Goal: Information Seeking & Learning: Learn about a topic

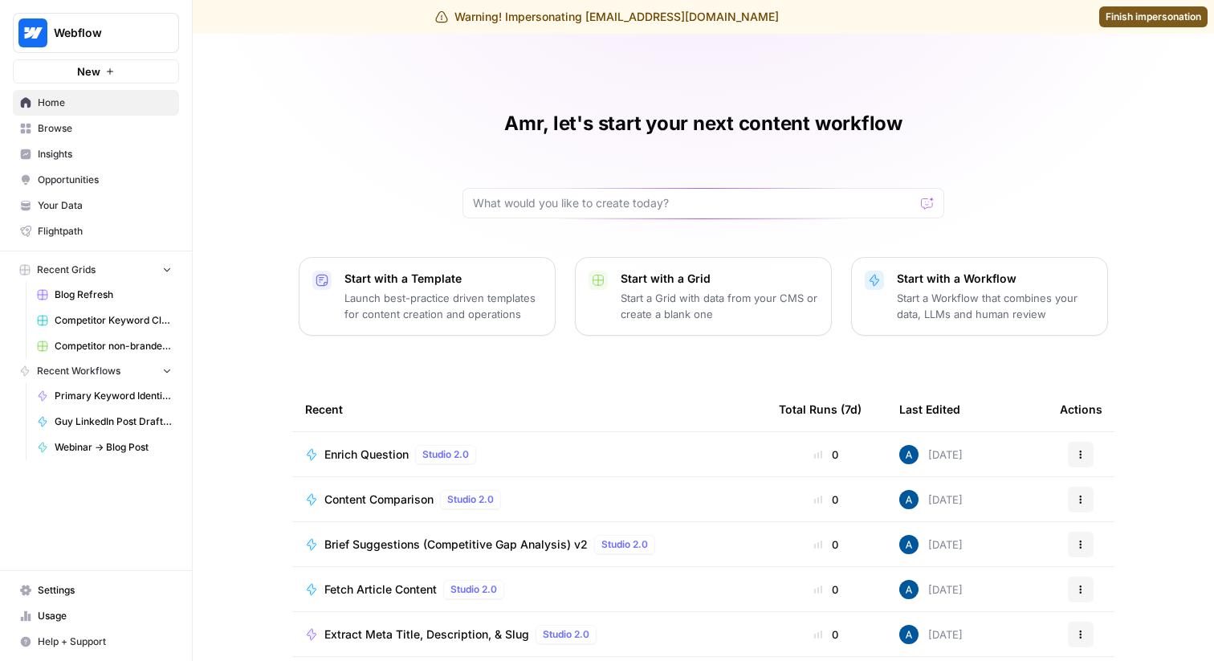
click at [64, 577] on link "Settings" at bounding box center [96, 590] width 166 height 26
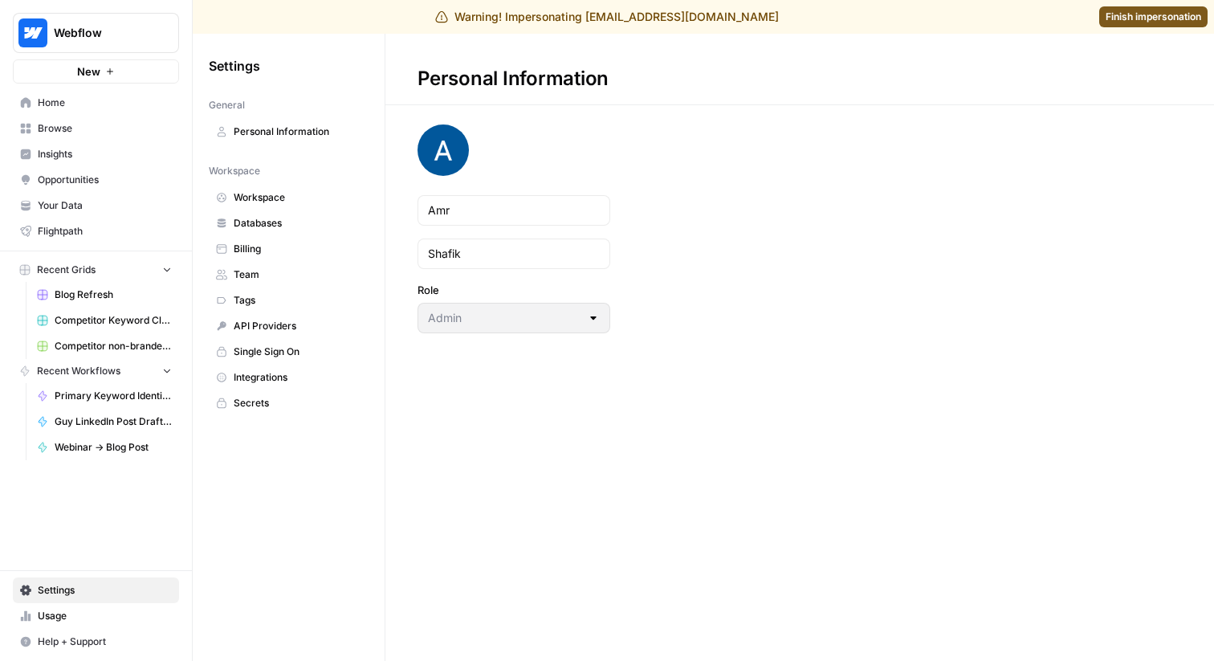
click at [262, 195] on span "Workspace" at bounding box center [298, 197] width 128 height 14
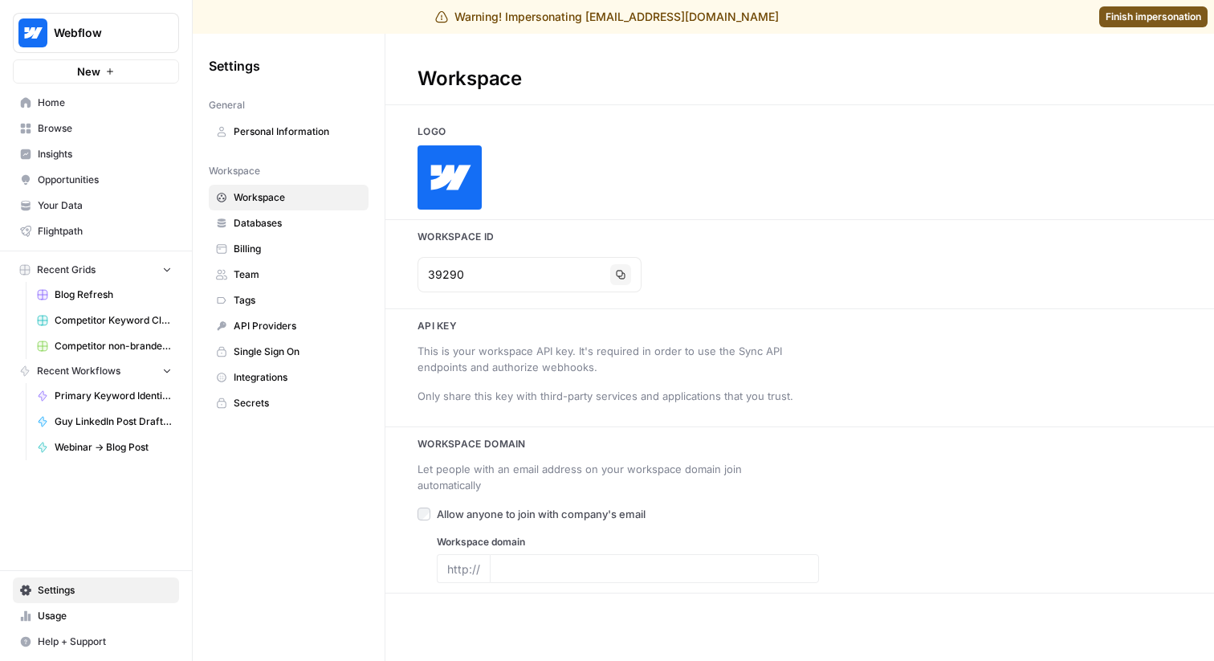
type input "https://webflow.com/"
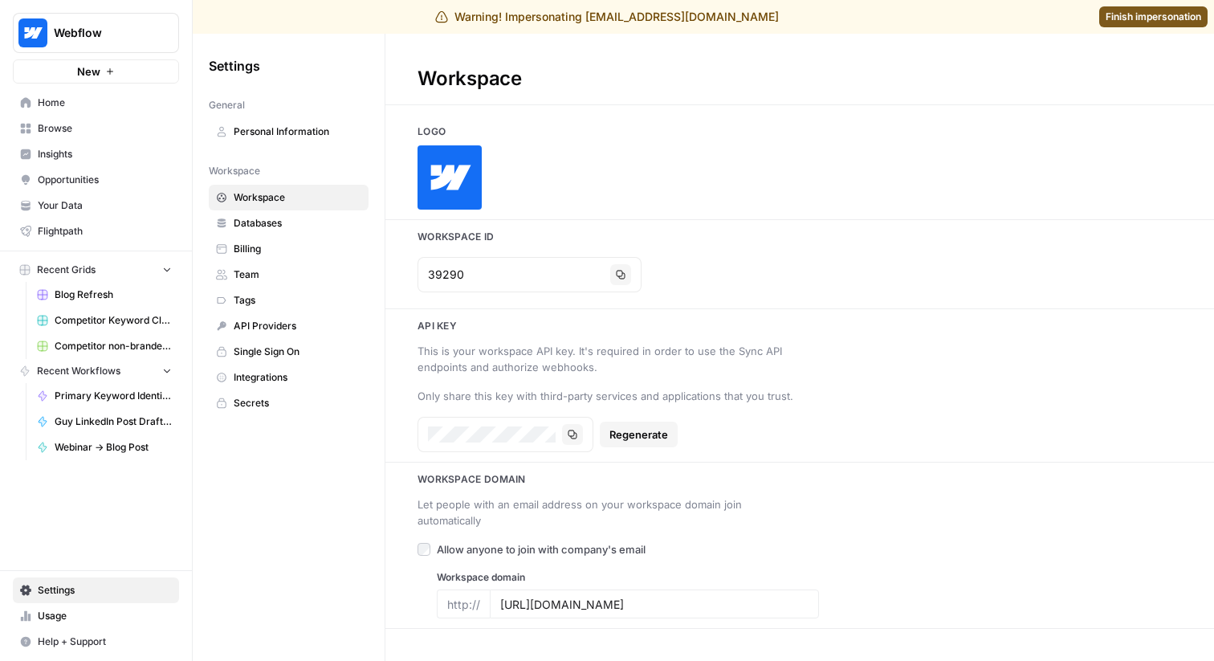
click at [96, 156] on span "Insights" at bounding box center [105, 154] width 134 height 14
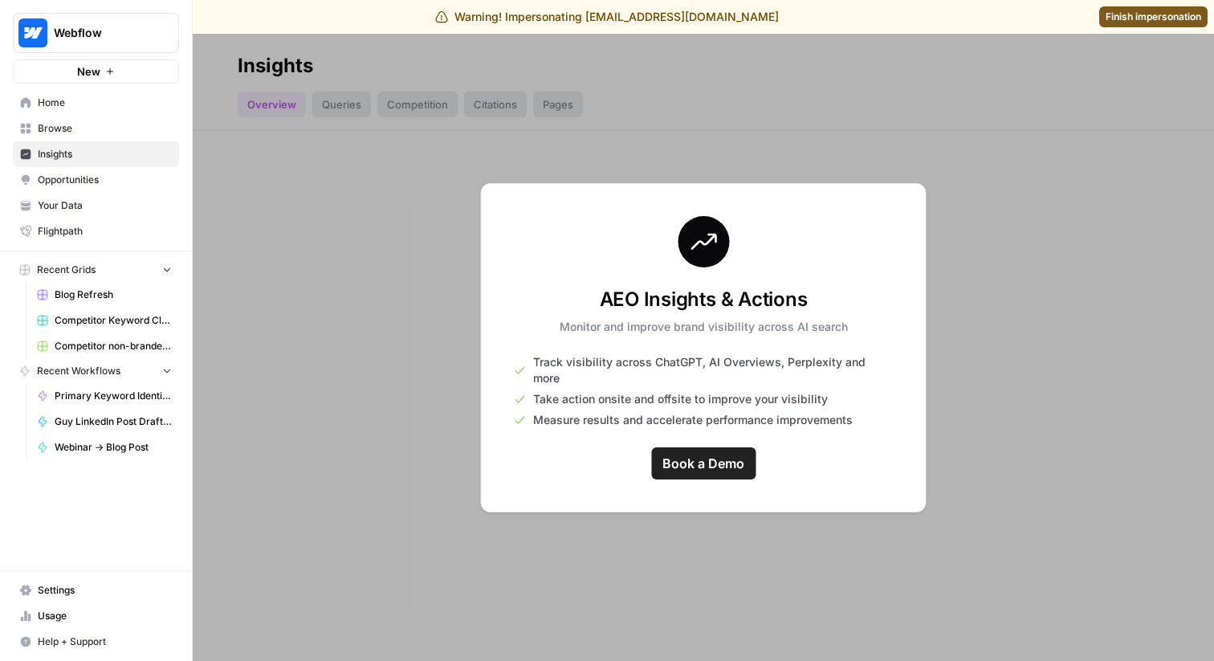
click at [318, 210] on div at bounding box center [703, 347] width 1021 height 627
click at [108, 132] on span "Browse" at bounding box center [105, 128] width 134 height 14
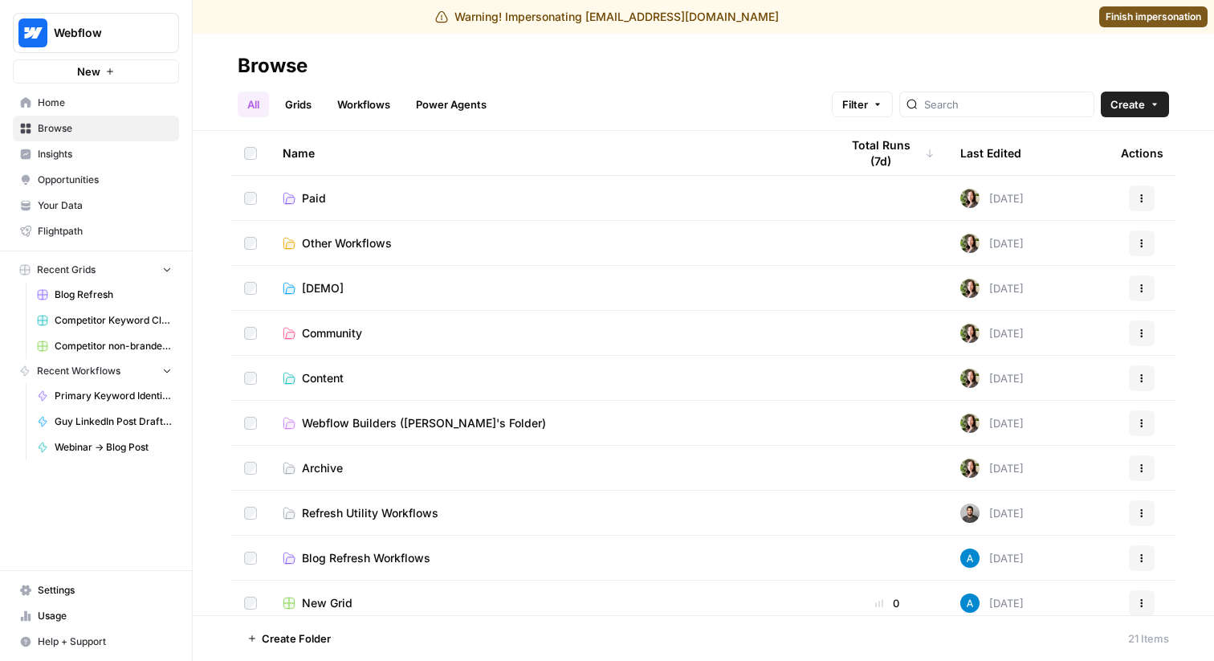
click at [88, 201] on span "Your Data" at bounding box center [105, 205] width 134 height 14
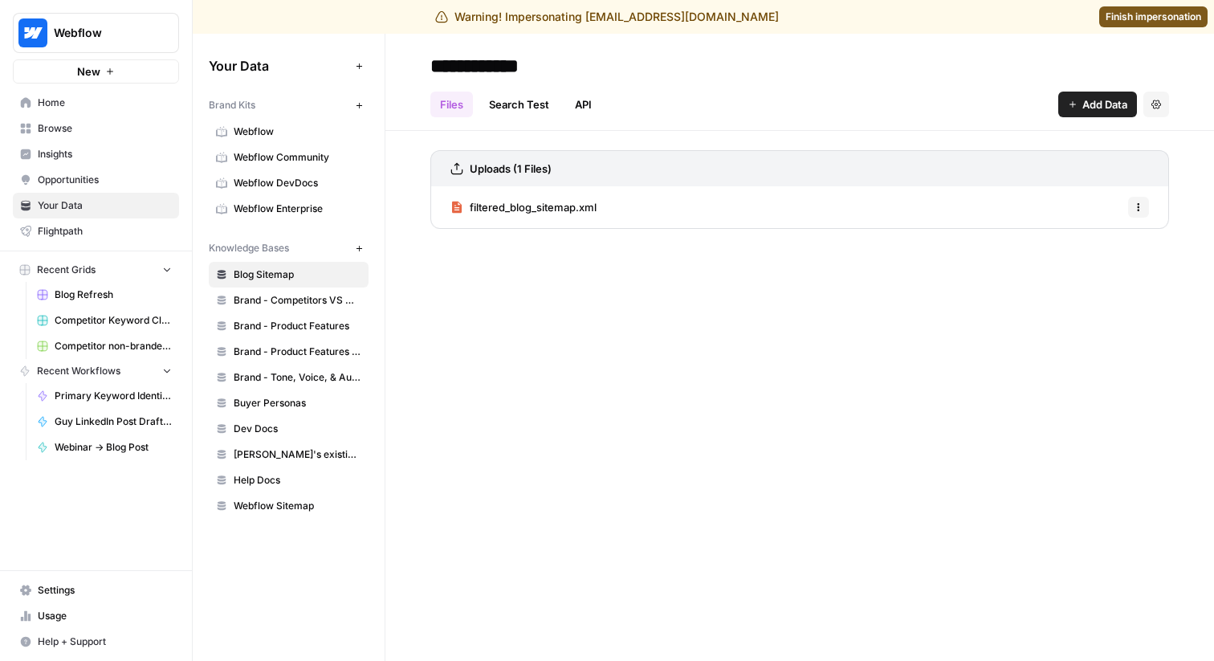
click at [250, 136] on span "Webflow" at bounding box center [298, 131] width 128 height 14
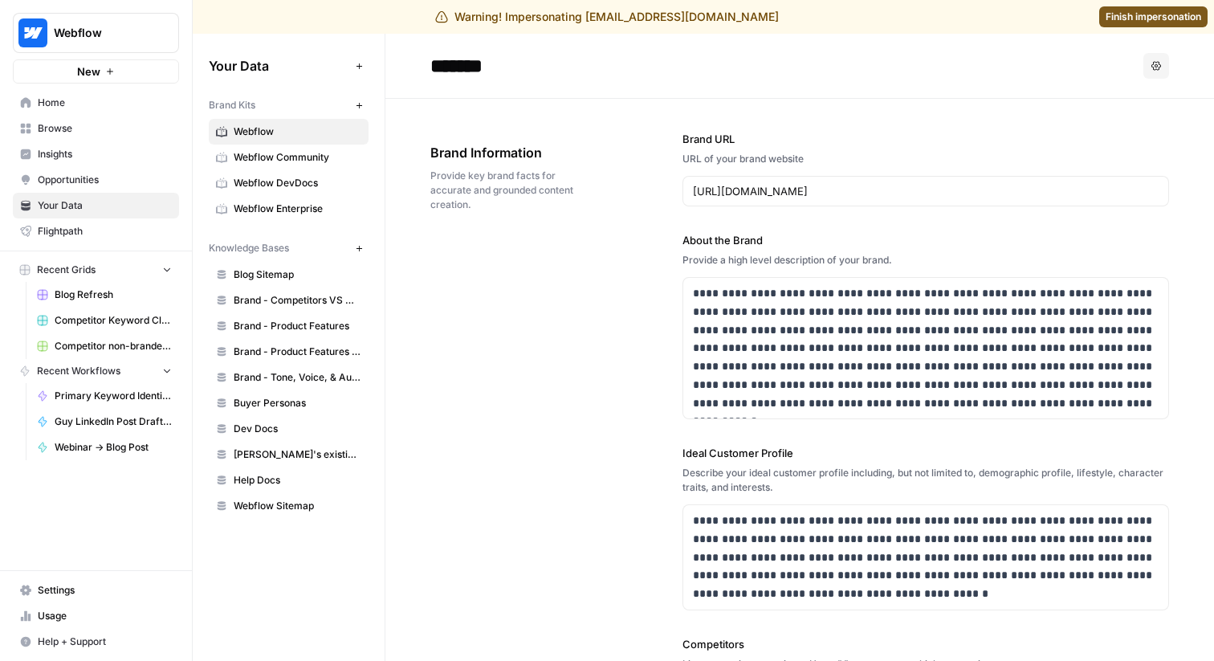
click at [99, 149] on span "Insights" at bounding box center [105, 154] width 134 height 14
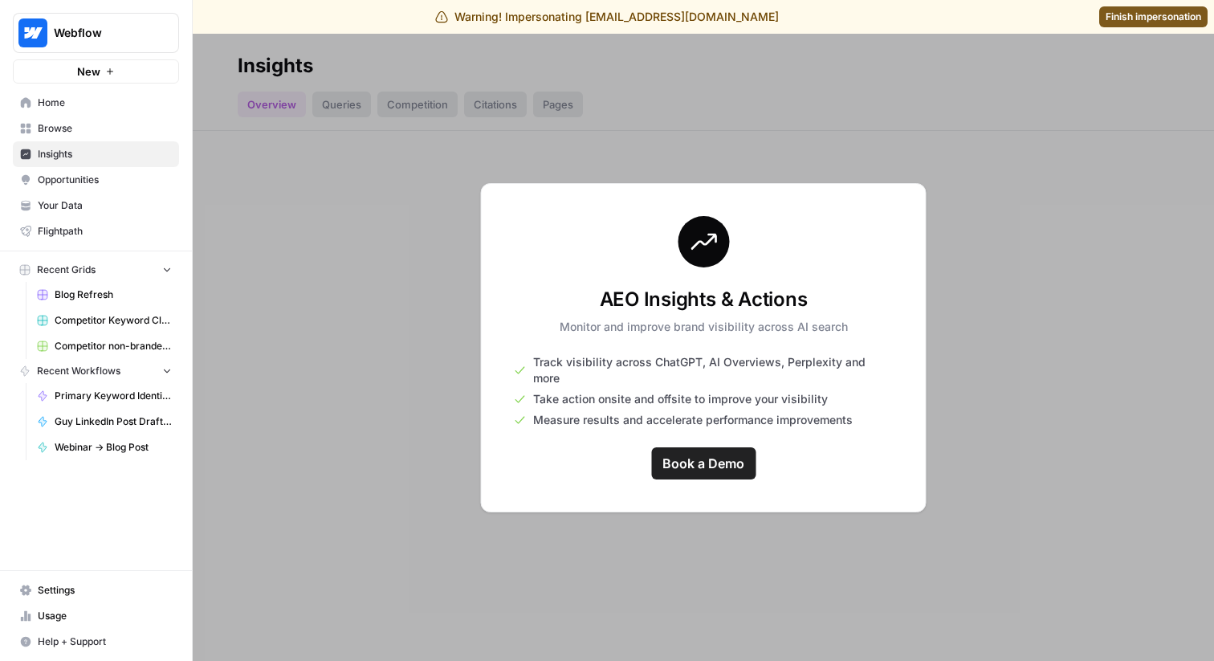
click at [96, 177] on span "Opportunities" at bounding box center [105, 180] width 134 height 14
click at [97, 150] on span "Insights" at bounding box center [105, 154] width 134 height 14
click at [329, 232] on div at bounding box center [703, 347] width 1021 height 627
click at [103, 178] on span "Opportunities" at bounding box center [105, 180] width 134 height 14
click at [102, 154] on span "Insights" at bounding box center [105, 154] width 134 height 14
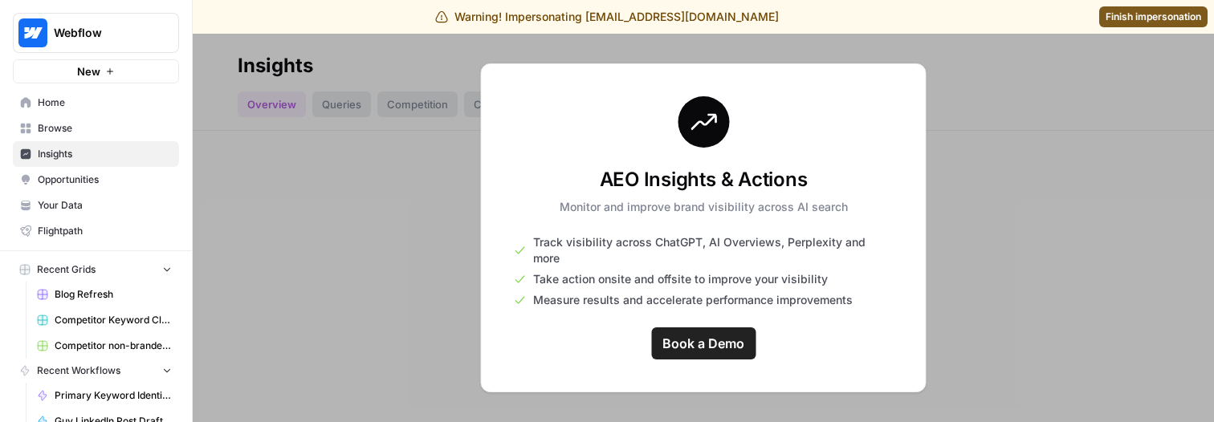
click at [726, 127] on icon at bounding box center [703, 121] width 51 height 51
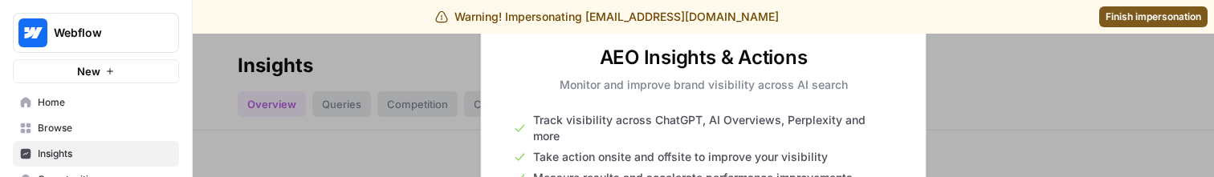
click at [352, 120] on div at bounding box center [703, 106] width 1021 height 144
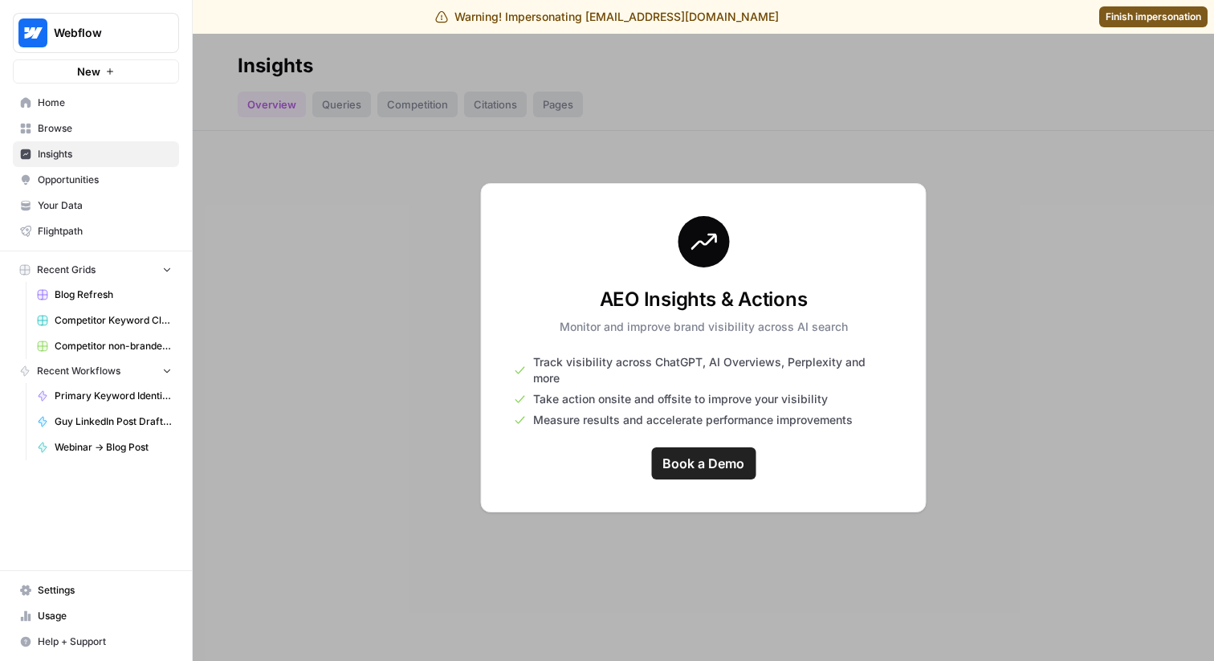
click at [425, 252] on div at bounding box center [703, 347] width 1021 height 627
click at [112, 134] on span "Browse" at bounding box center [105, 128] width 134 height 14
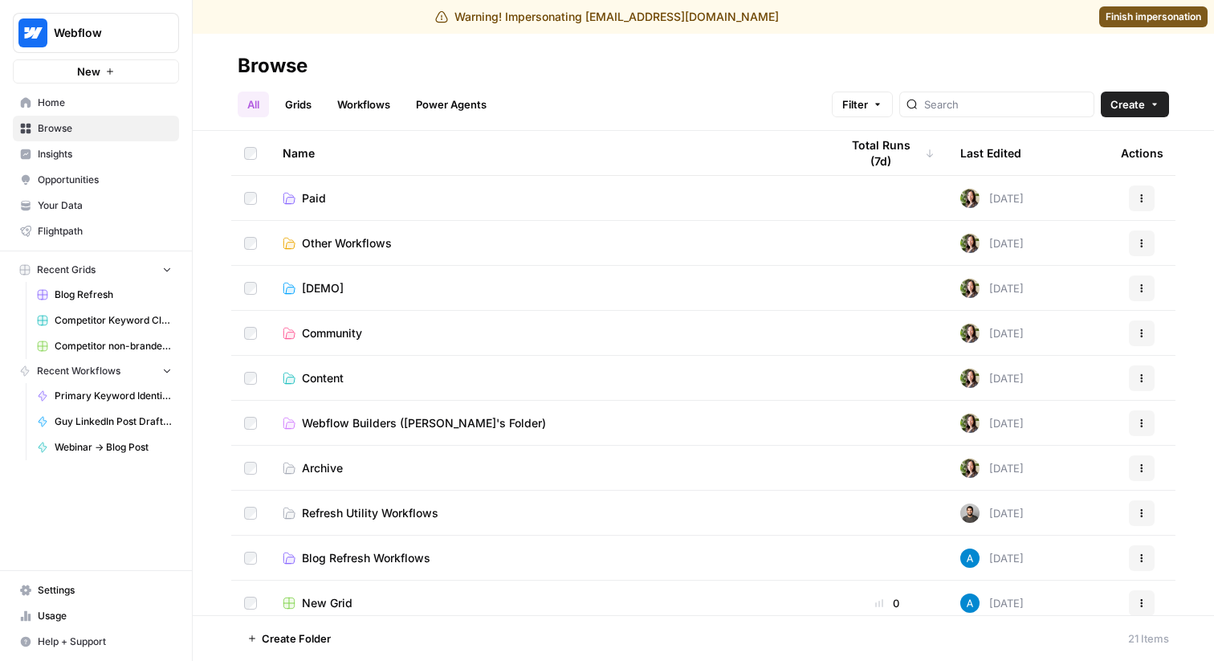
click at [95, 184] on span "Opportunities" at bounding box center [105, 180] width 134 height 14
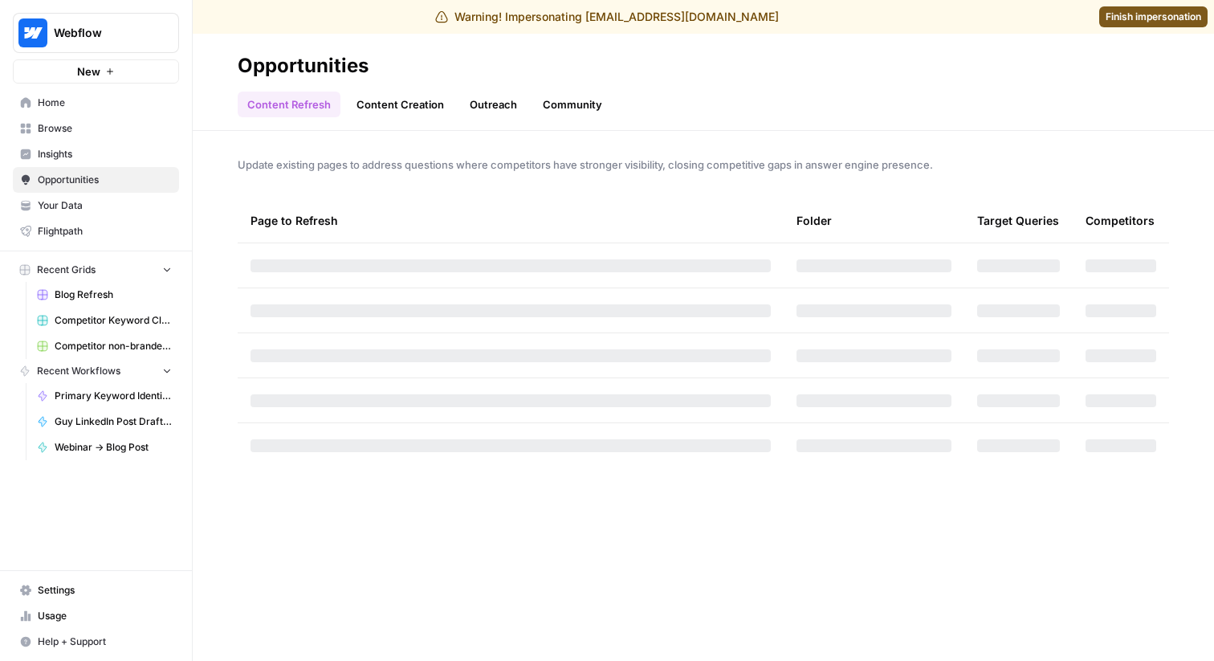
click at [99, 158] on span "Insights" at bounding box center [105, 154] width 134 height 14
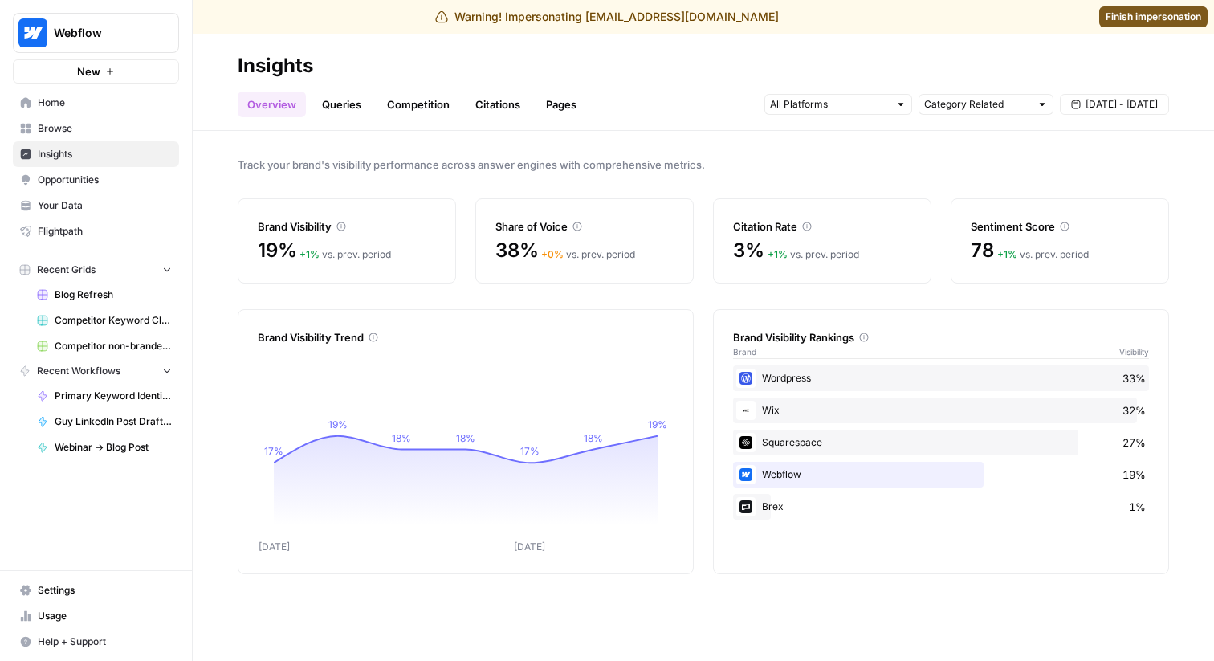
click at [335, 104] on link "Queries" at bounding box center [341, 105] width 59 height 26
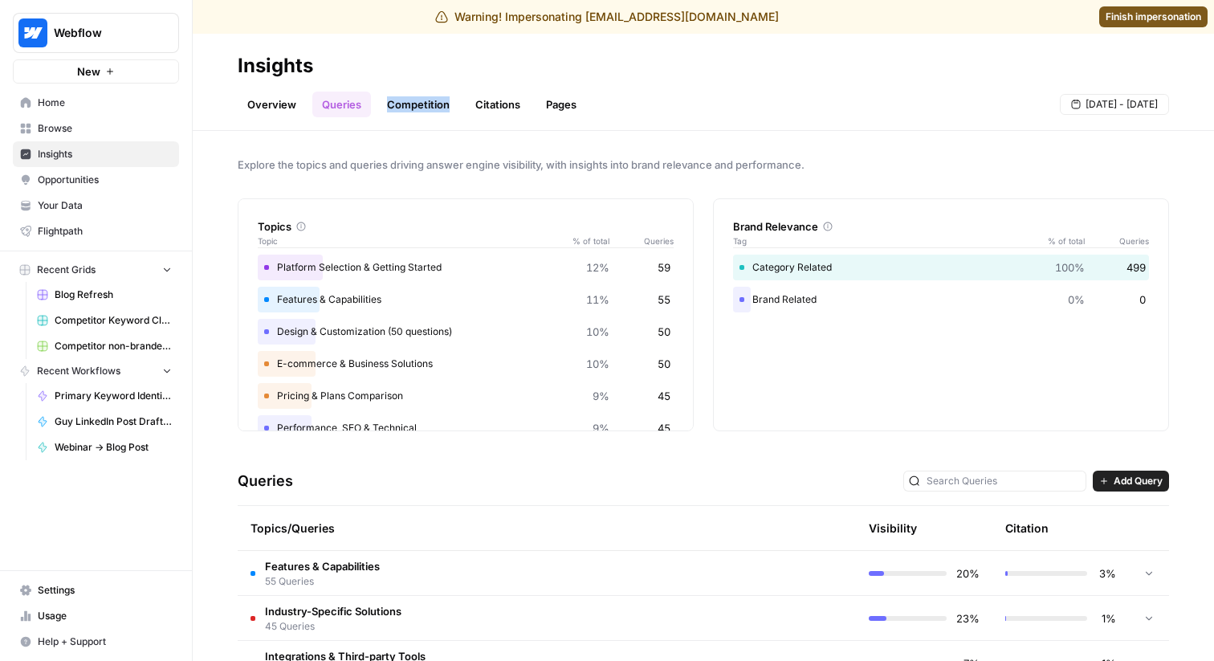
click at [403, 107] on link "Competition" at bounding box center [418, 105] width 82 height 26
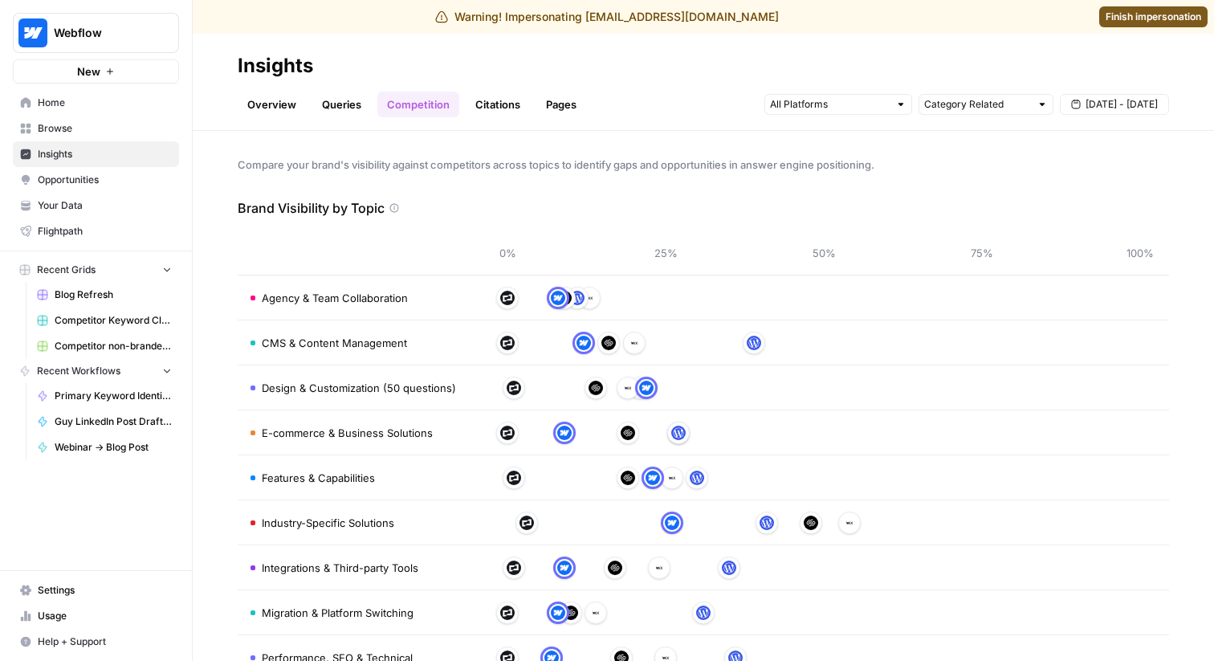
click at [272, 103] on link "Overview" at bounding box center [272, 105] width 68 height 26
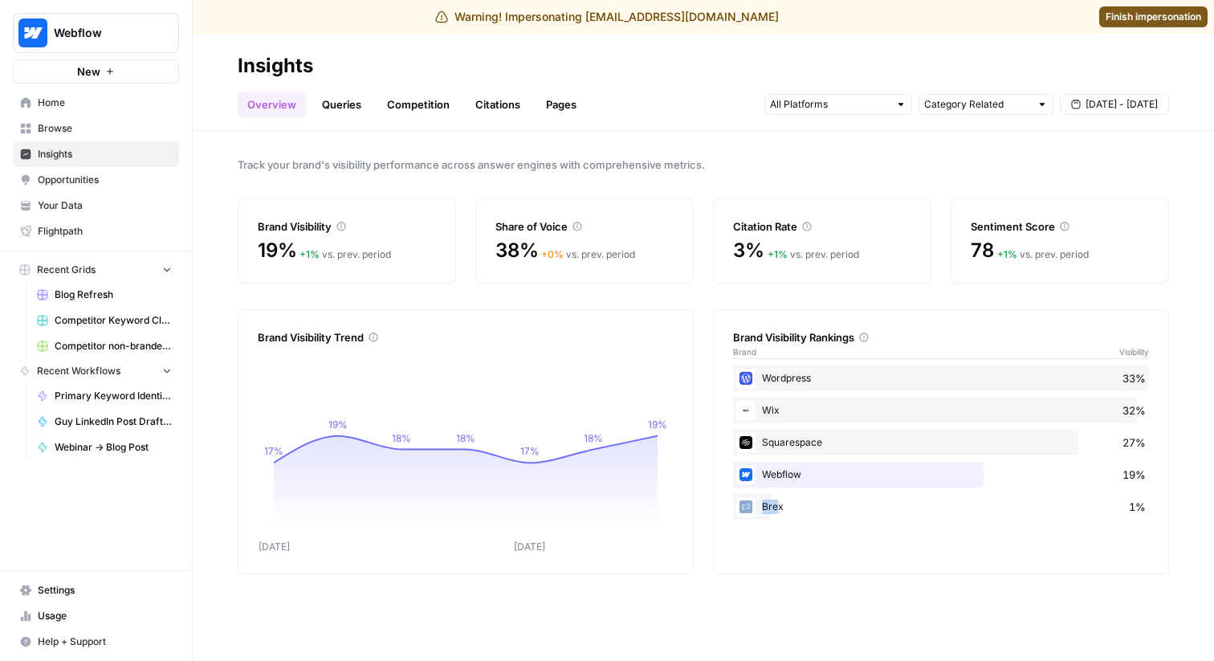
drag, startPoint x: 775, startPoint y: 505, endPoint x: 735, endPoint y: 502, distance: 39.5
click at [736, 502] on div "Brex 1%" at bounding box center [941, 507] width 416 height 26
click at [361, 146] on div "Track your brand's visibility performance across answer engines with comprehens…" at bounding box center [703, 396] width 1021 height 530
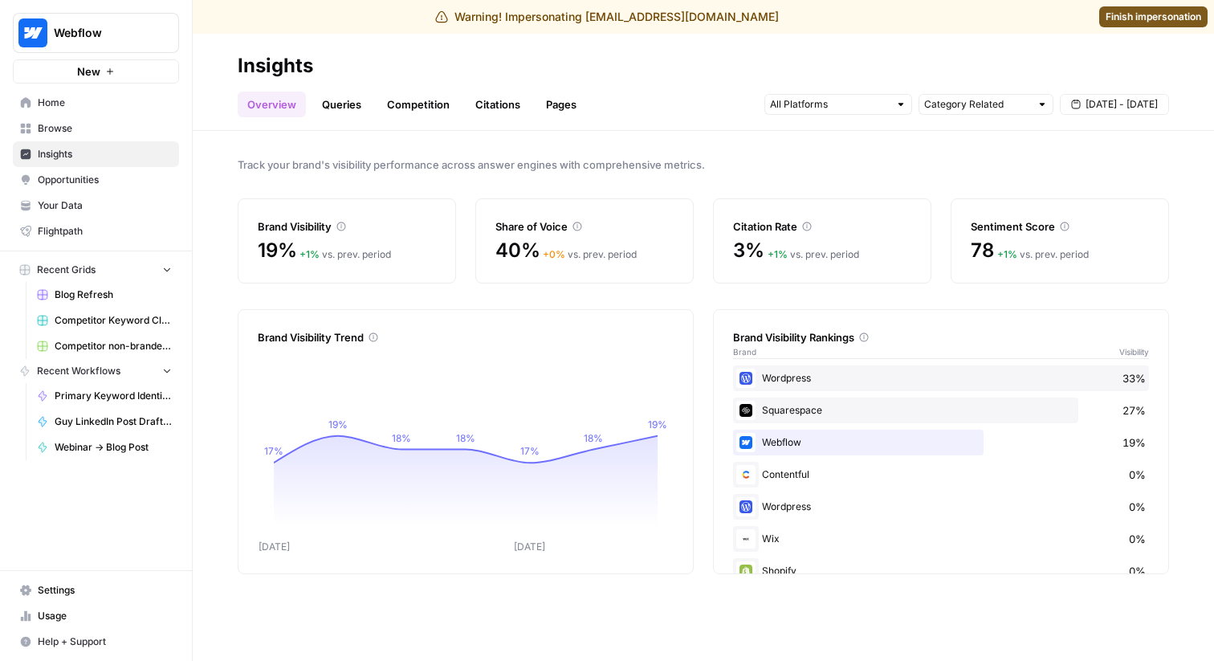
click at [600, 168] on span "Track your brand's visibility performance across answer engines with comprehens…" at bounding box center [703, 165] width 931 height 16
click at [352, 107] on link "Queries" at bounding box center [341, 105] width 59 height 26
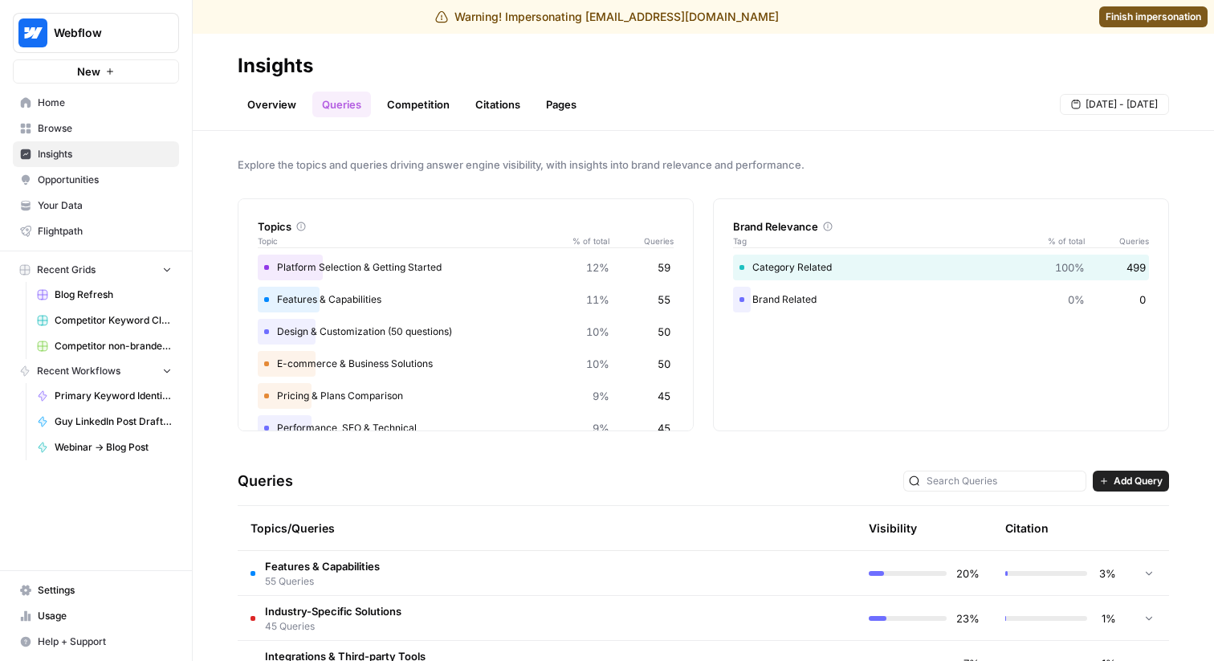
click at [284, 92] on link "Overview" at bounding box center [272, 105] width 68 height 26
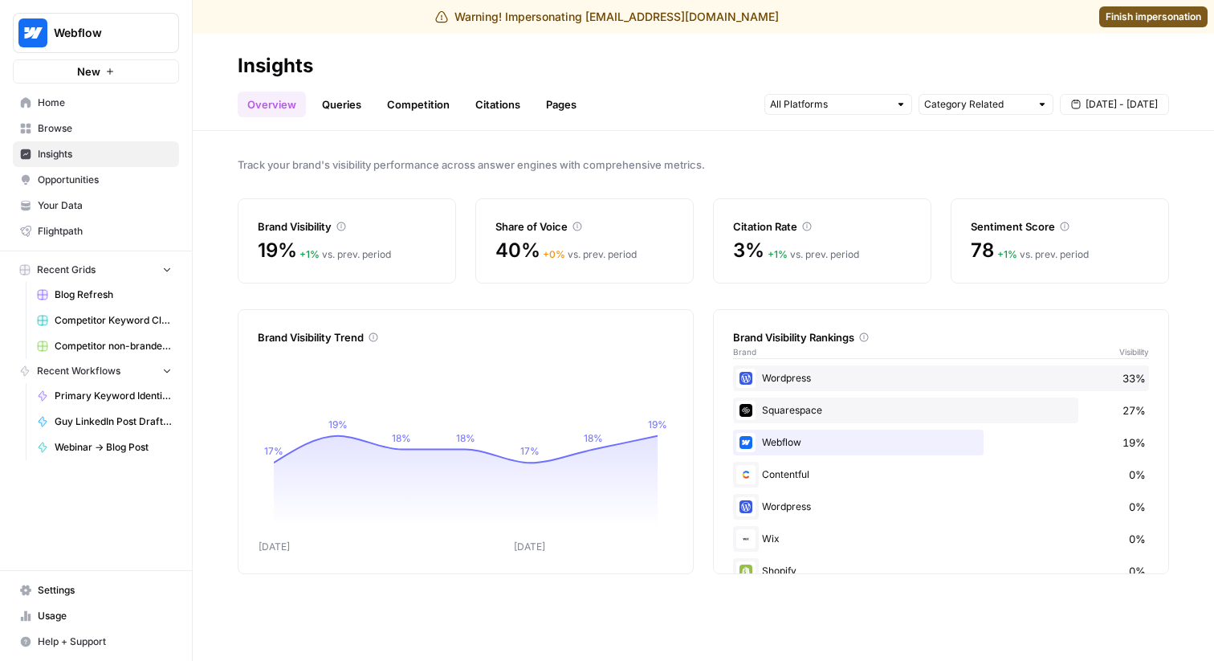
click at [650, 285] on div "Track your brand's visibility performance across answer engines with comprehens…" at bounding box center [703, 396] width 1021 height 530
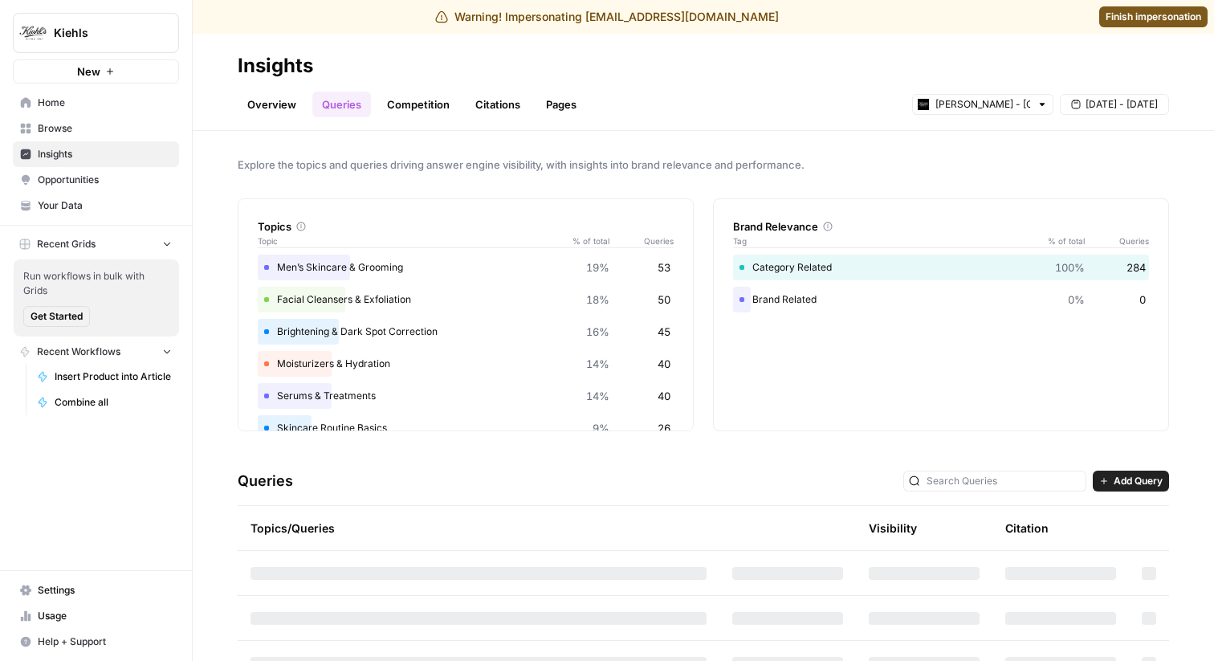
scroll to position [242, 0]
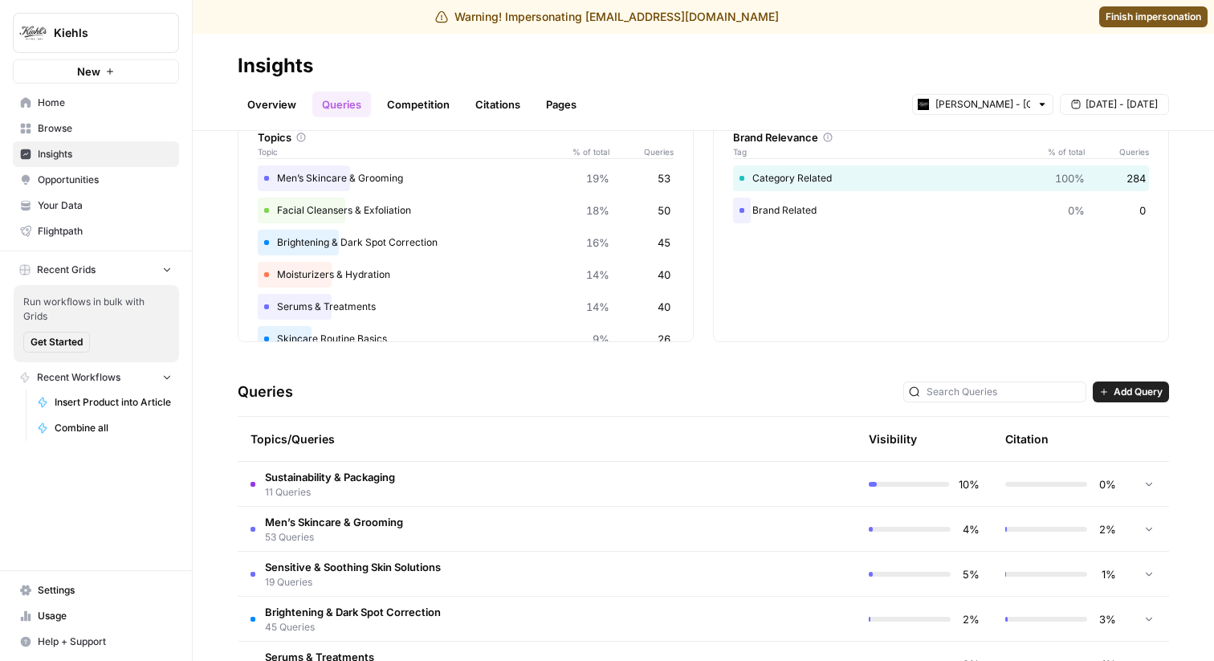
click at [280, 109] on link "Overview" at bounding box center [272, 105] width 68 height 26
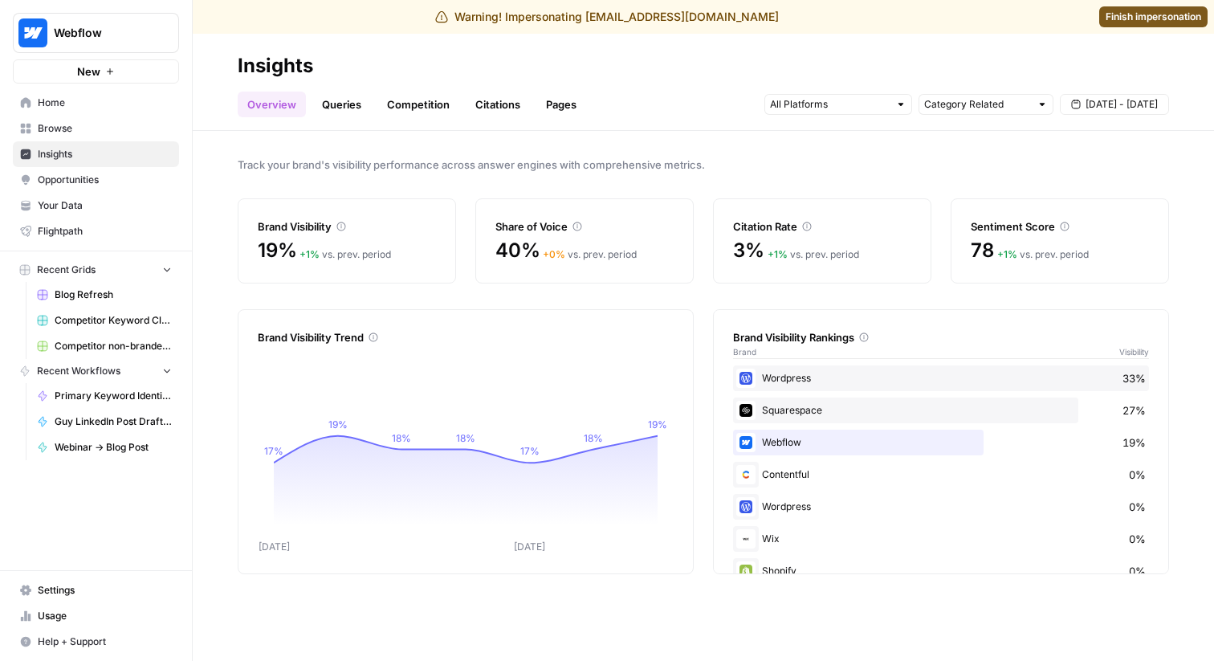
click at [340, 97] on link "Queries" at bounding box center [341, 105] width 59 height 26
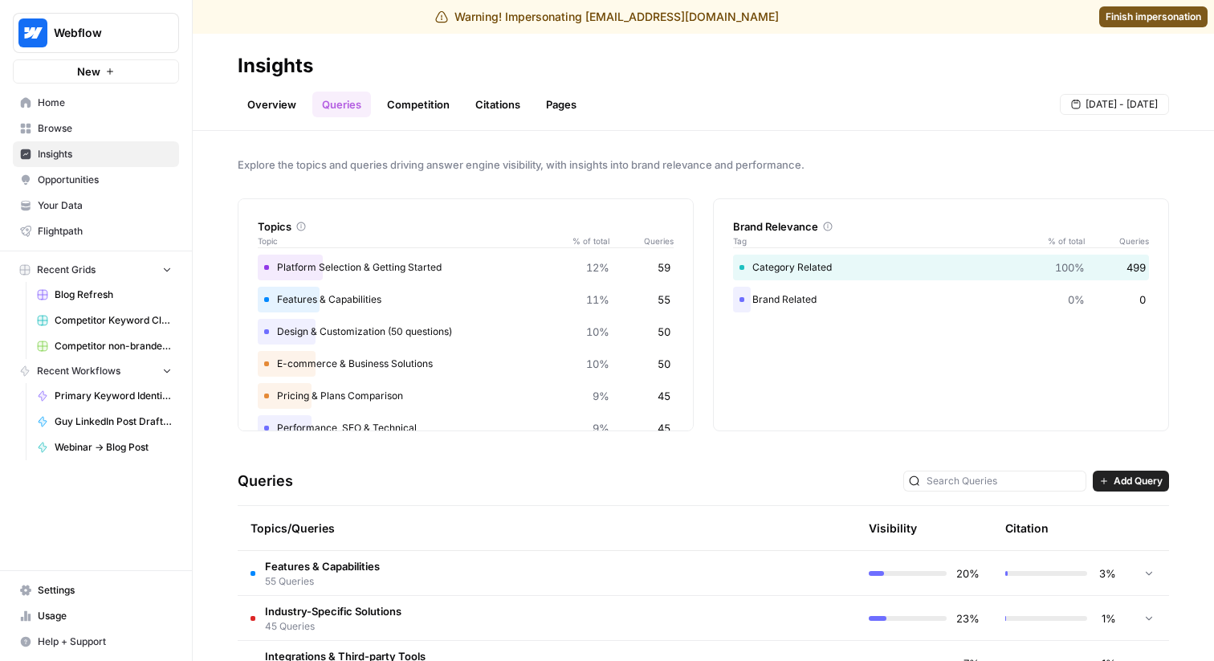
click at [411, 116] on link "Competition" at bounding box center [418, 105] width 82 height 26
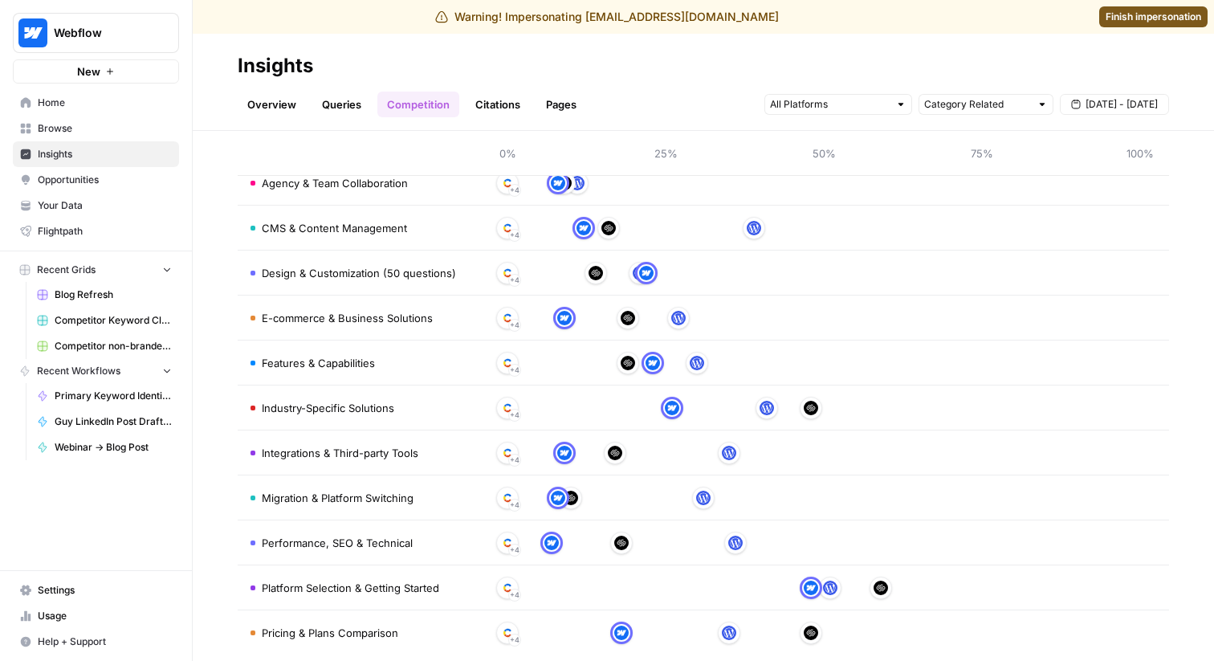
scroll to position [135, 0]
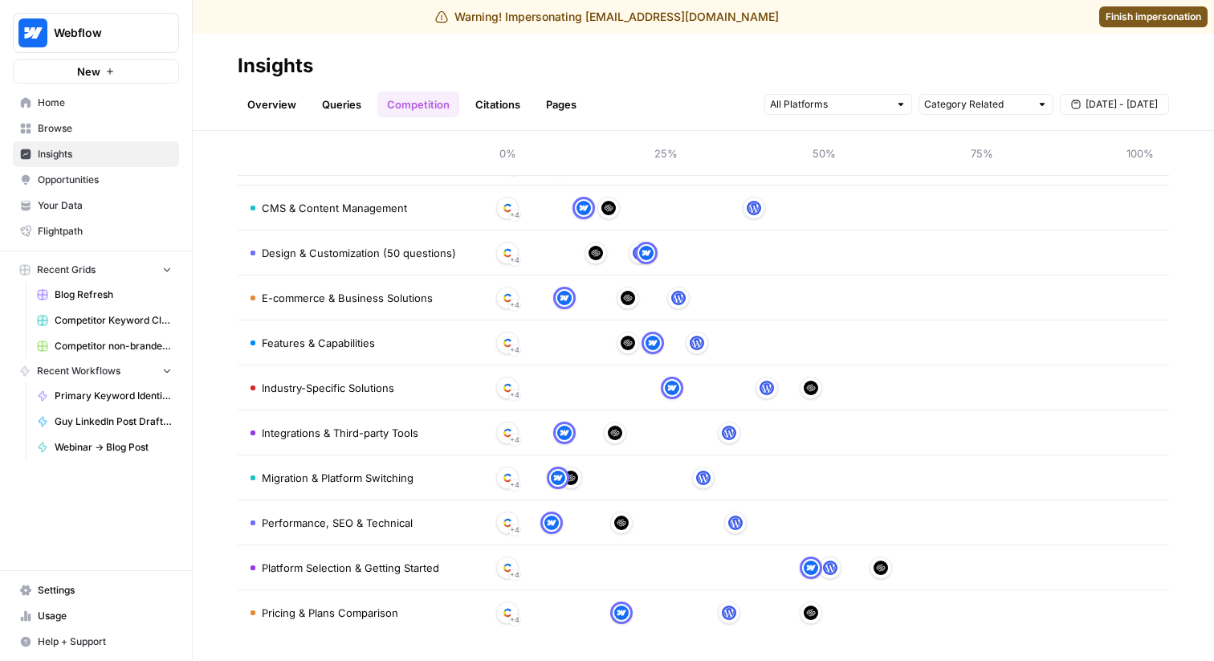
click at [265, 97] on link "Overview" at bounding box center [272, 105] width 68 height 26
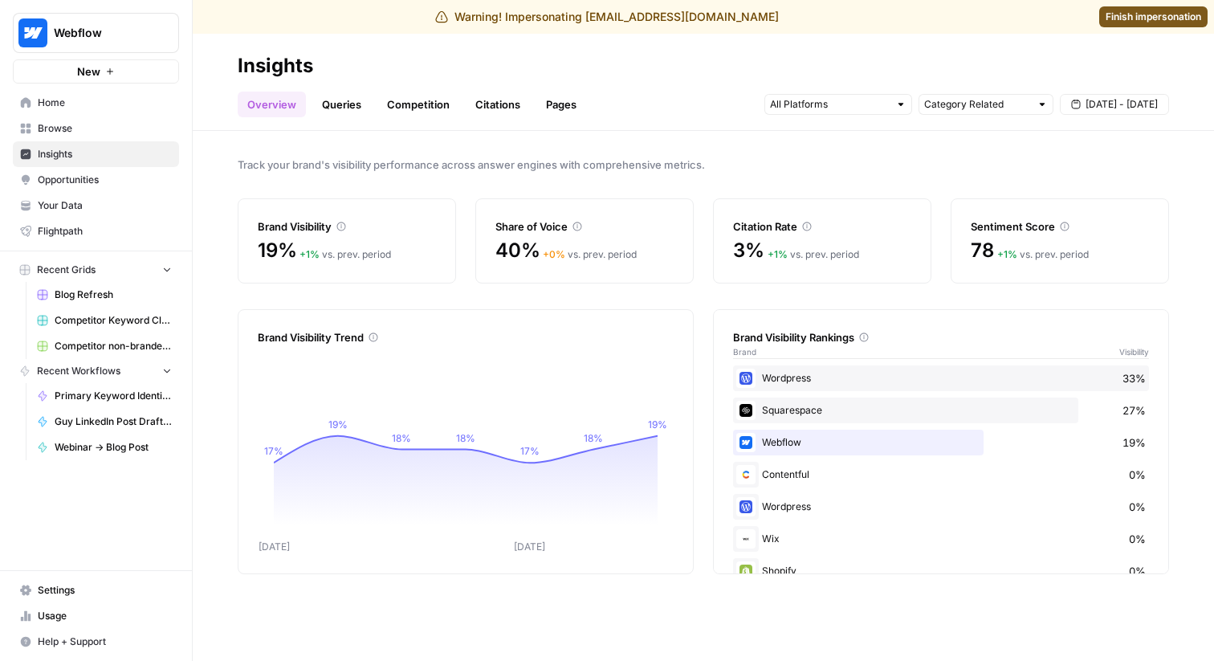
click at [795, 507] on div "Wordpress 0%" at bounding box center [941, 507] width 416 height 26
click at [348, 102] on link "Queries" at bounding box center [341, 105] width 59 height 26
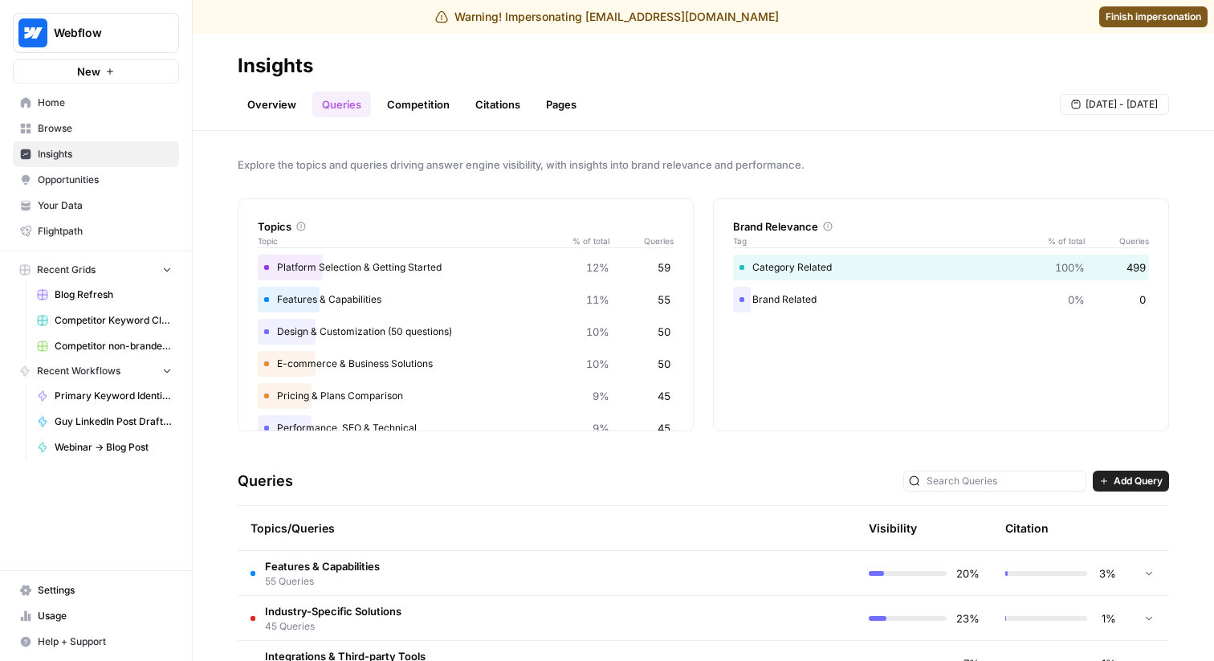
click at [420, 108] on link "Competition" at bounding box center [418, 105] width 82 height 26
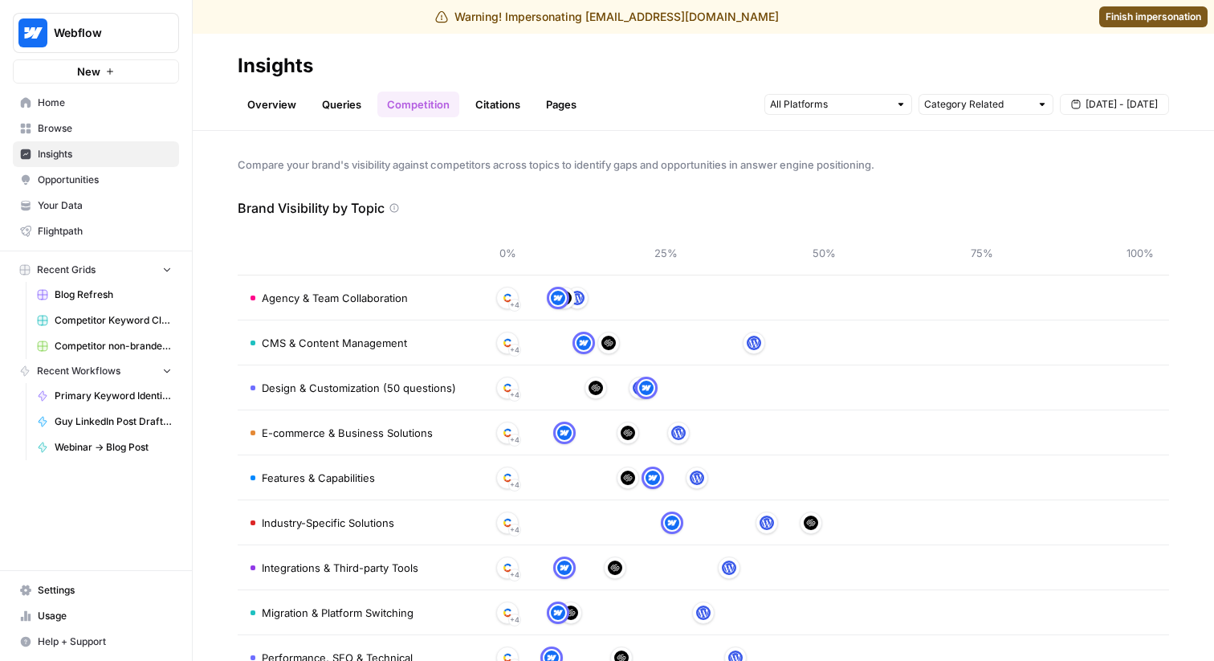
click at [490, 99] on link "Citations" at bounding box center [498, 105] width 64 height 26
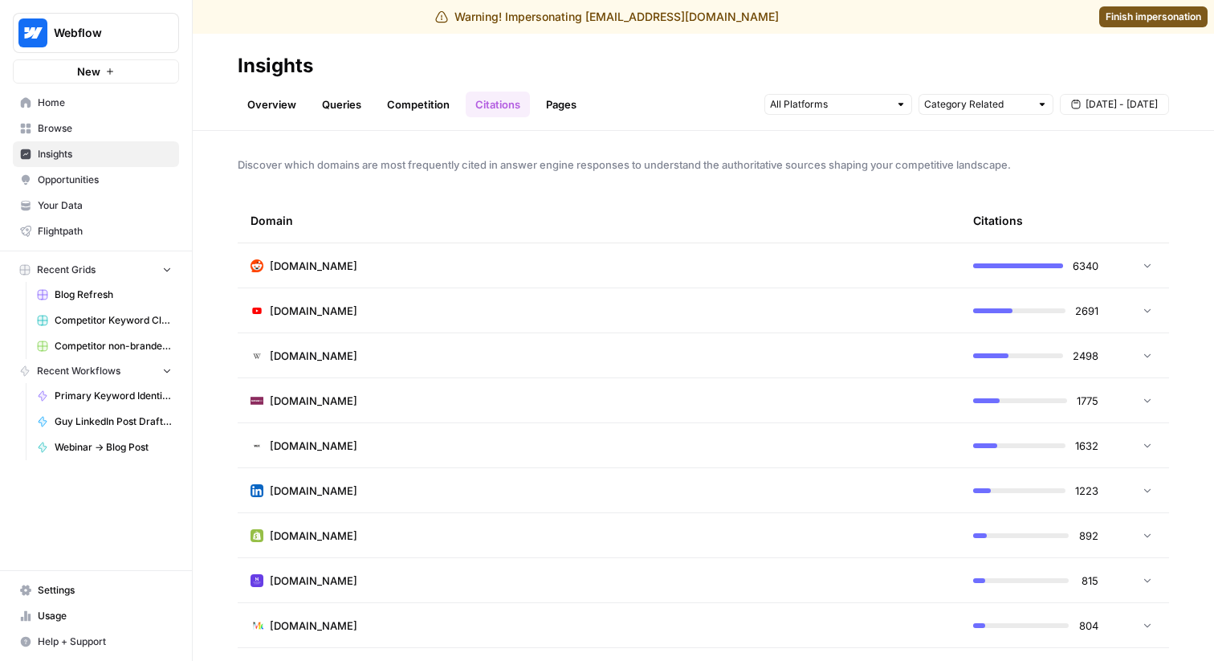
click at [285, 102] on link "Overview" at bounding box center [272, 105] width 68 height 26
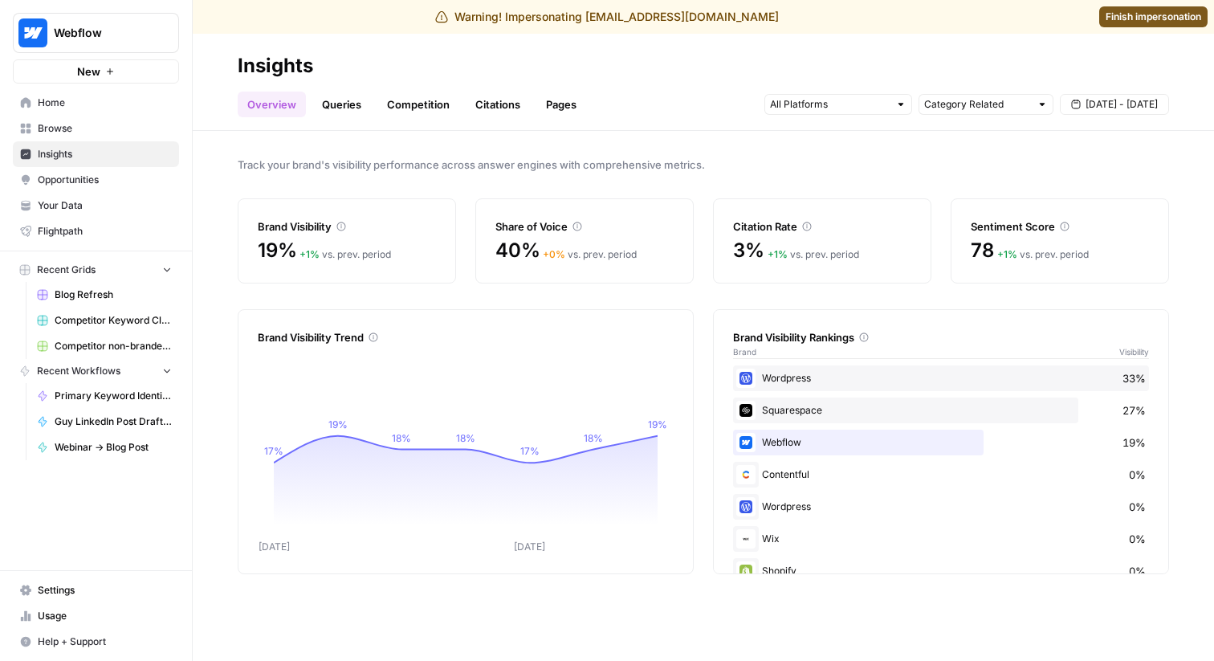
scroll to position [62, 0]
click at [340, 99] on link "Queries" at bounding box center [341, 105] width 59 height 26
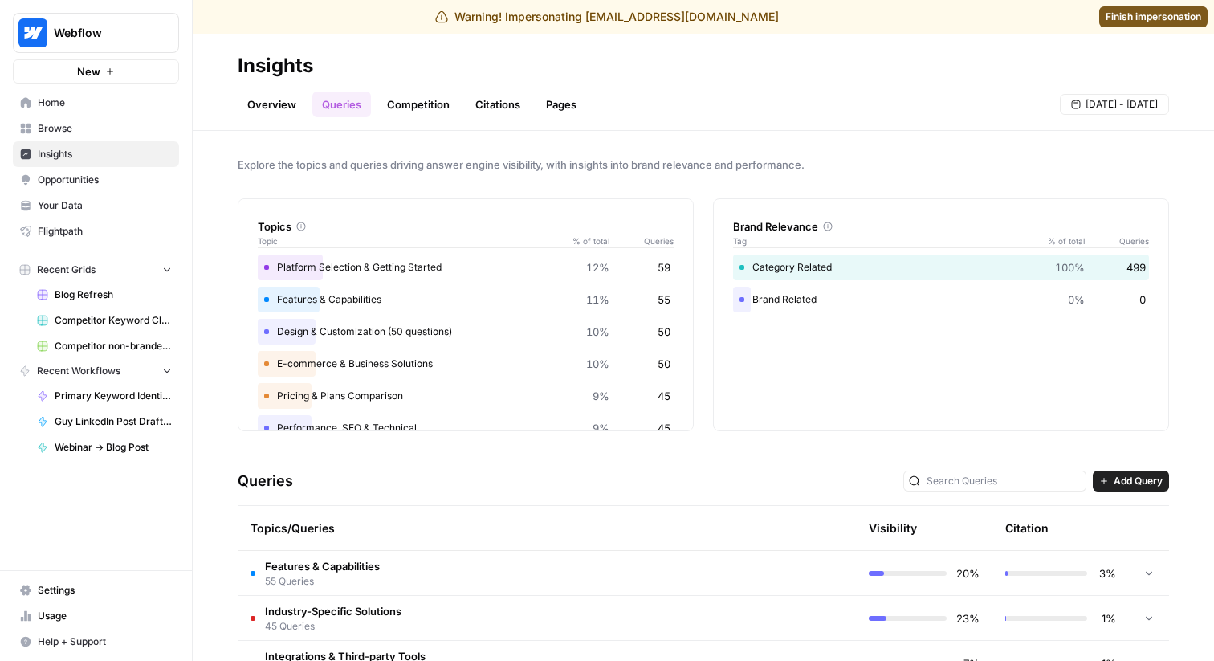
click at [433, 112] on link "Competition" at bounding box center [418, 105] width 82 height 26
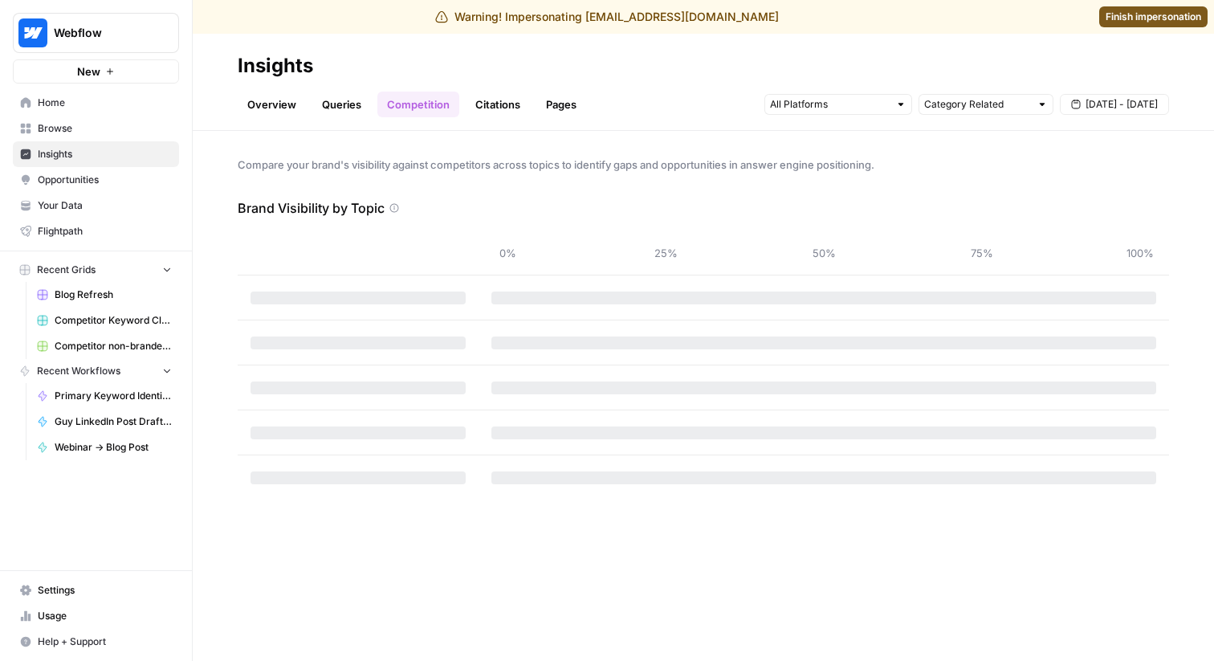
click at [488, 109] on link "Citations" at bounding box center [498, 105] width 64 height 26
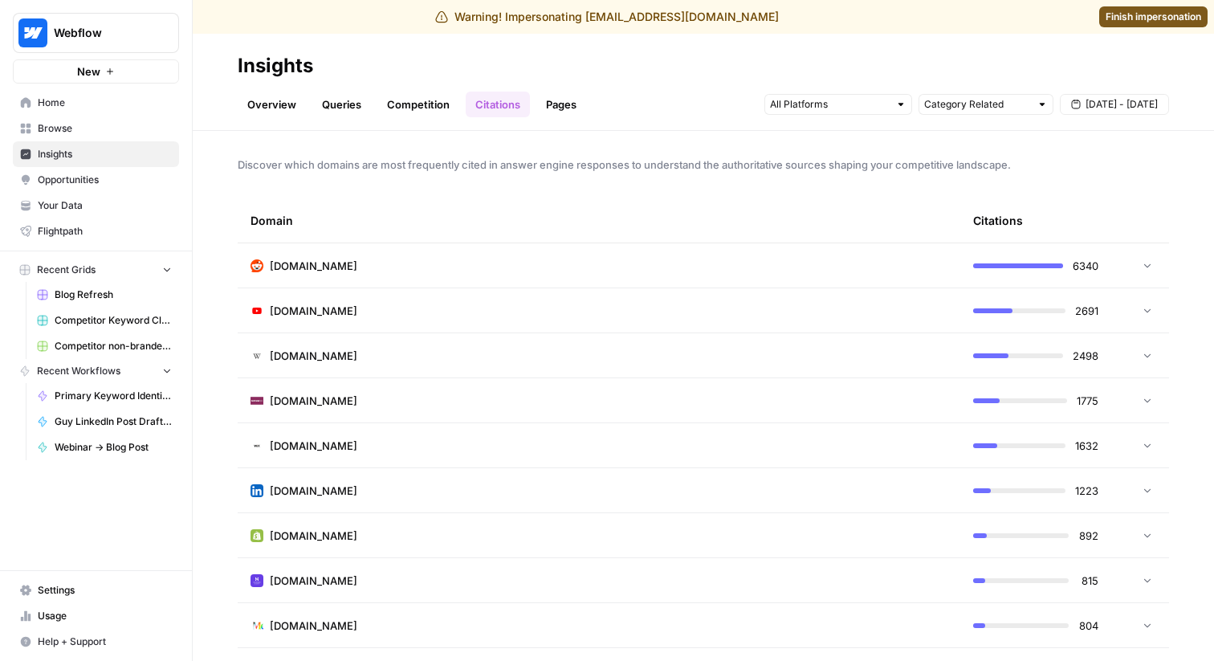
click at [550, 112] on link "Pages" at bounding box center [561, 105] width 50 height 26
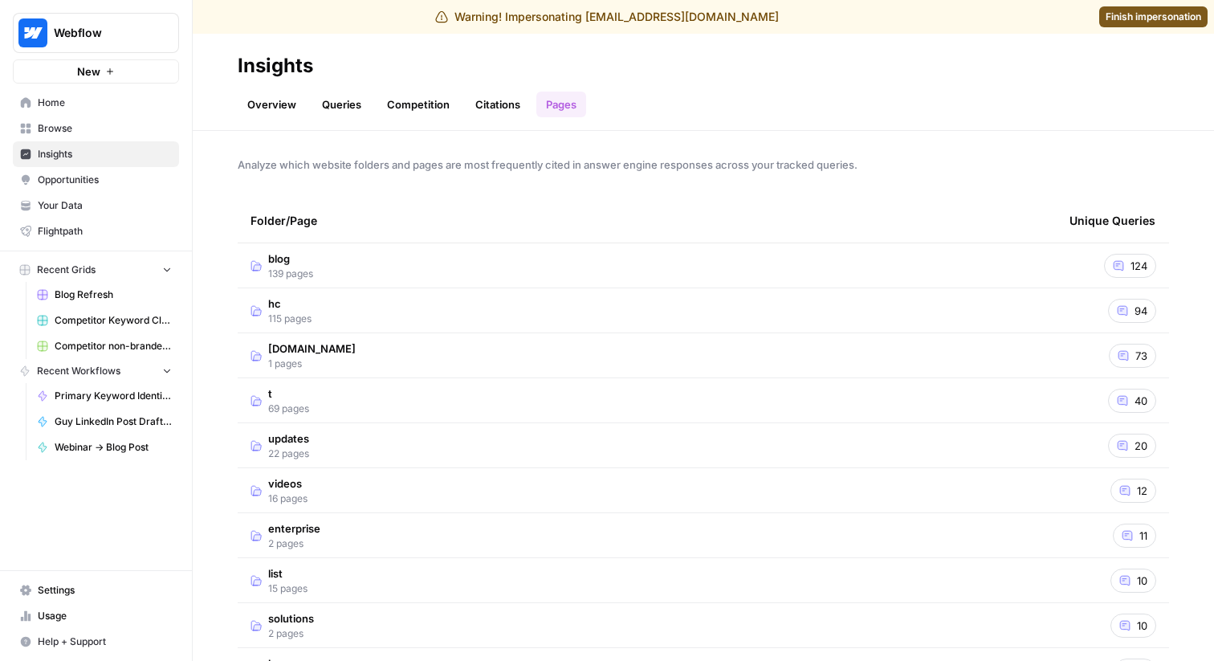
click at [483, 102] on link "Citations" at bounding box center [498, 105] width 64 height 26
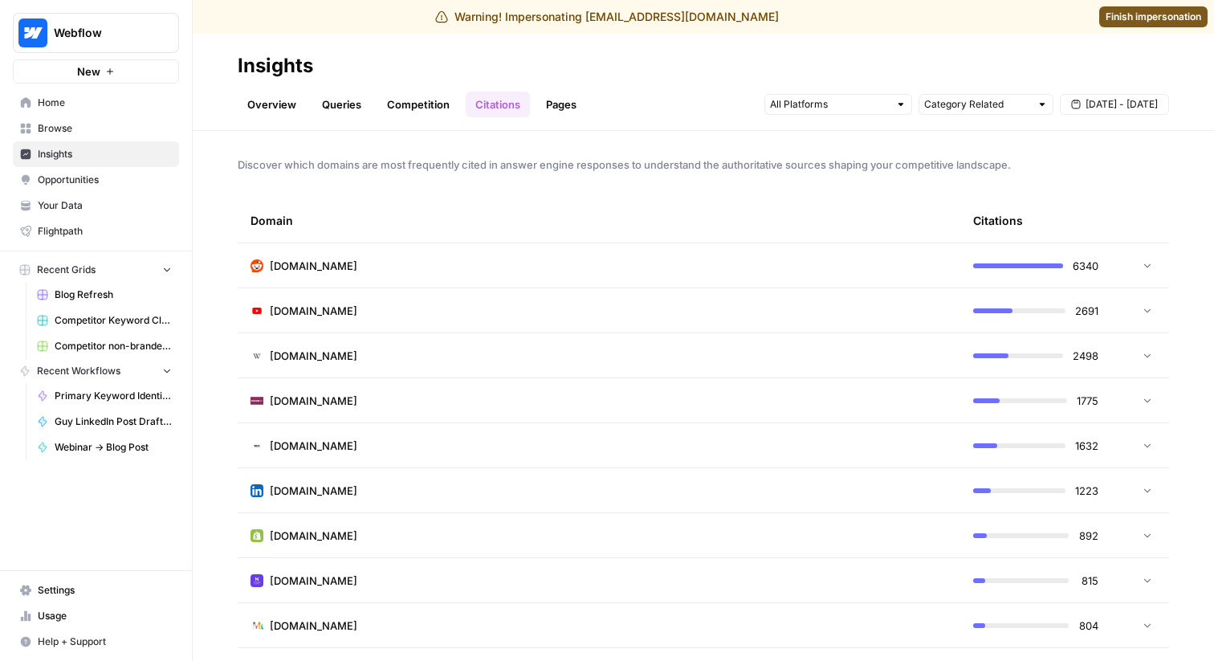
click at [413, 177] on td "[DOMAIN_NAME]" at bounding box center [599, 265] width 722 height 44
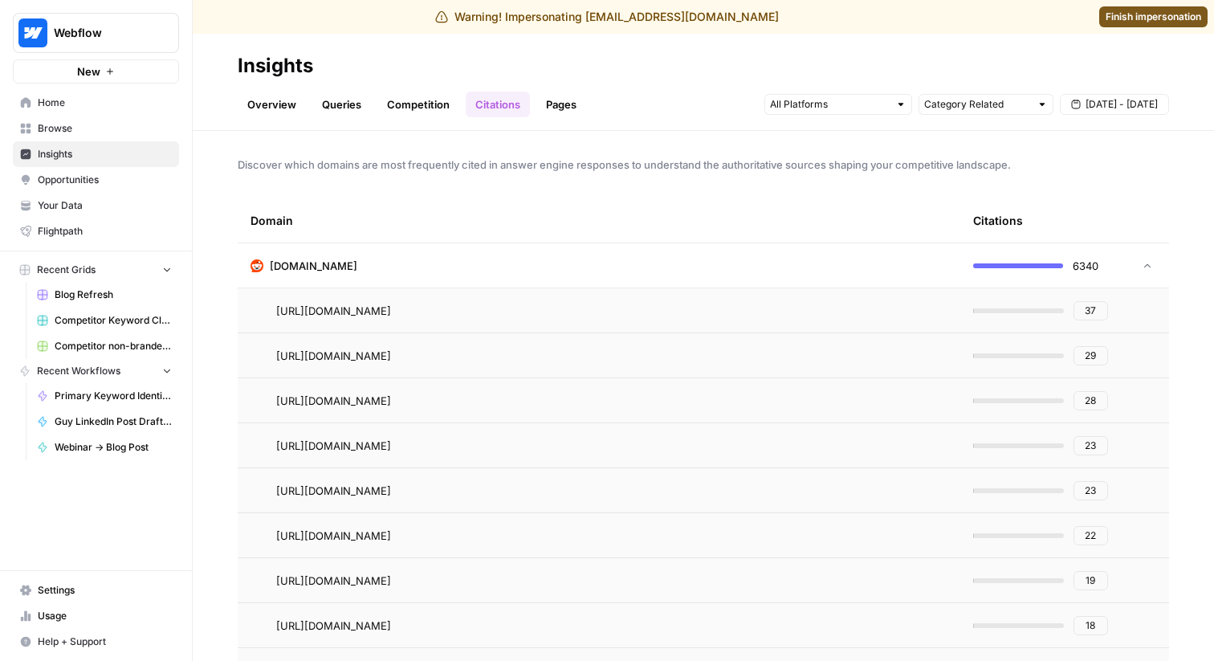
click at [413, 177] on td "[DOMAIN_NAME]" at bounding box center [599, 265] width 722 height 44
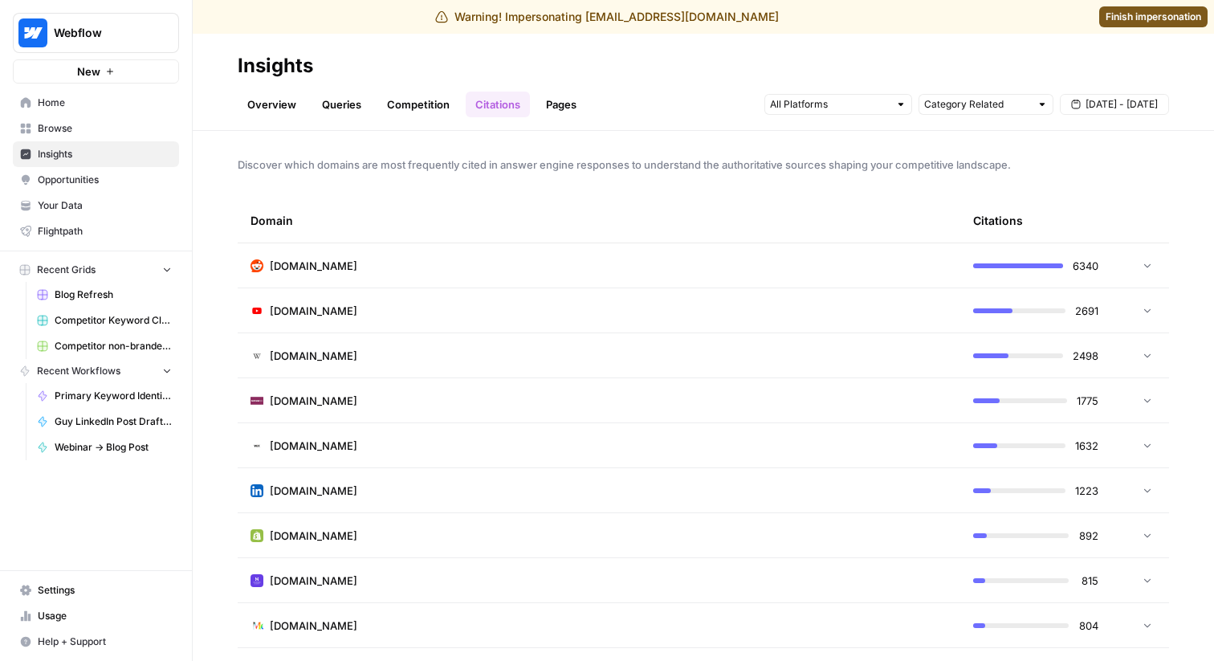
click at [281, 100] on link "Overview" at bounding box center [272, 105] width 68 height 26
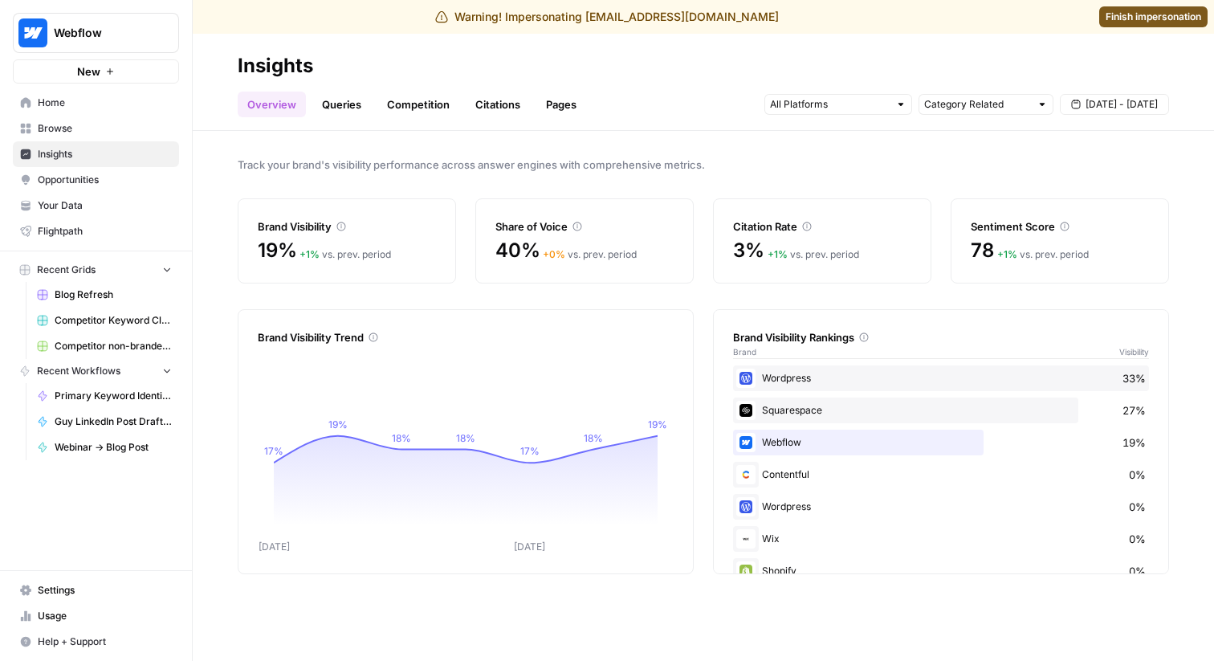
click at [1144, 14] on span "Finish impersonation" at bounding box center [1153, 17] width 96 height 14
